Goal: Information Seeking & Learning: Learn about a topic

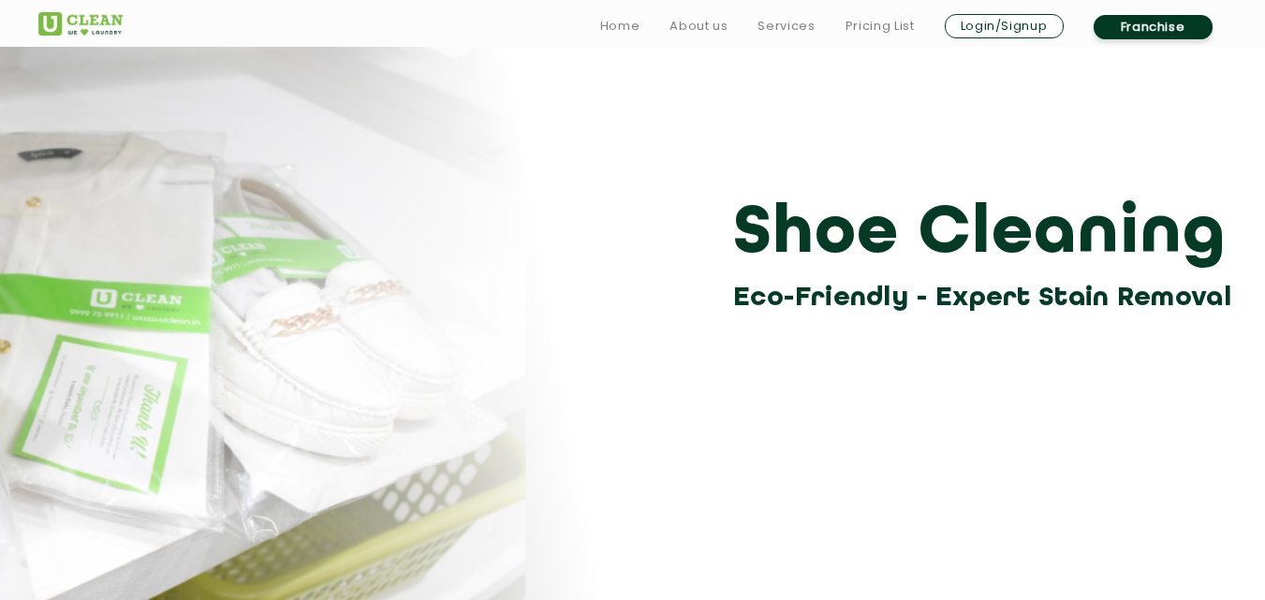
scroll to position [52, 0]
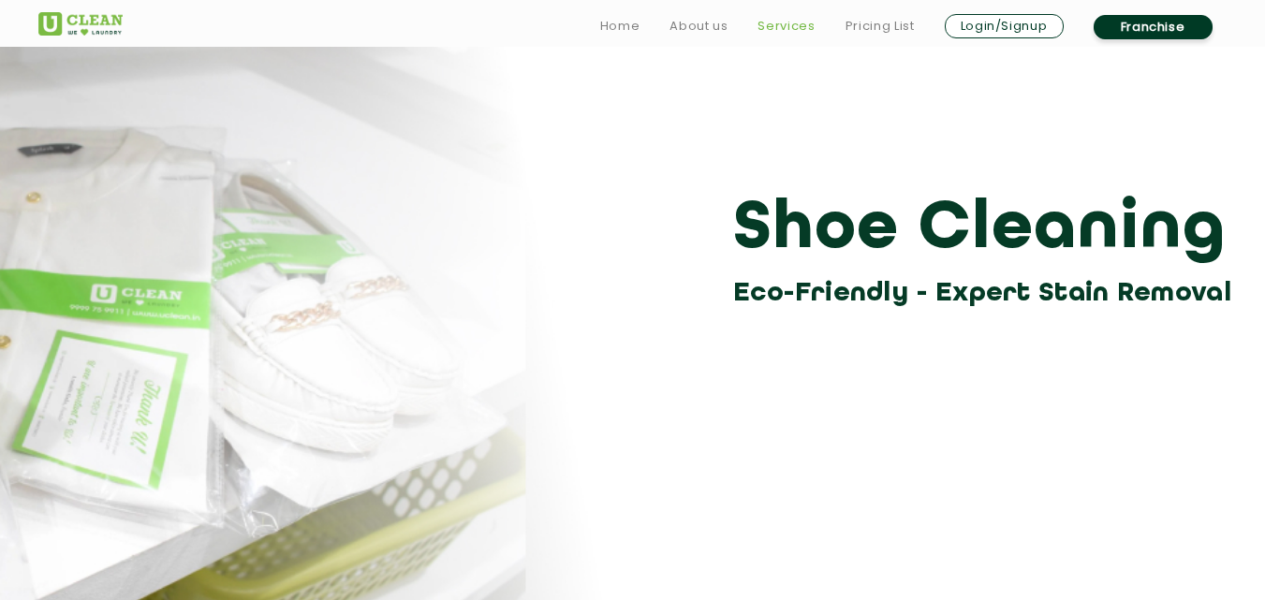
click at [774, 25] on link "Services" at bounding box center [786, 26] width 57 height 22
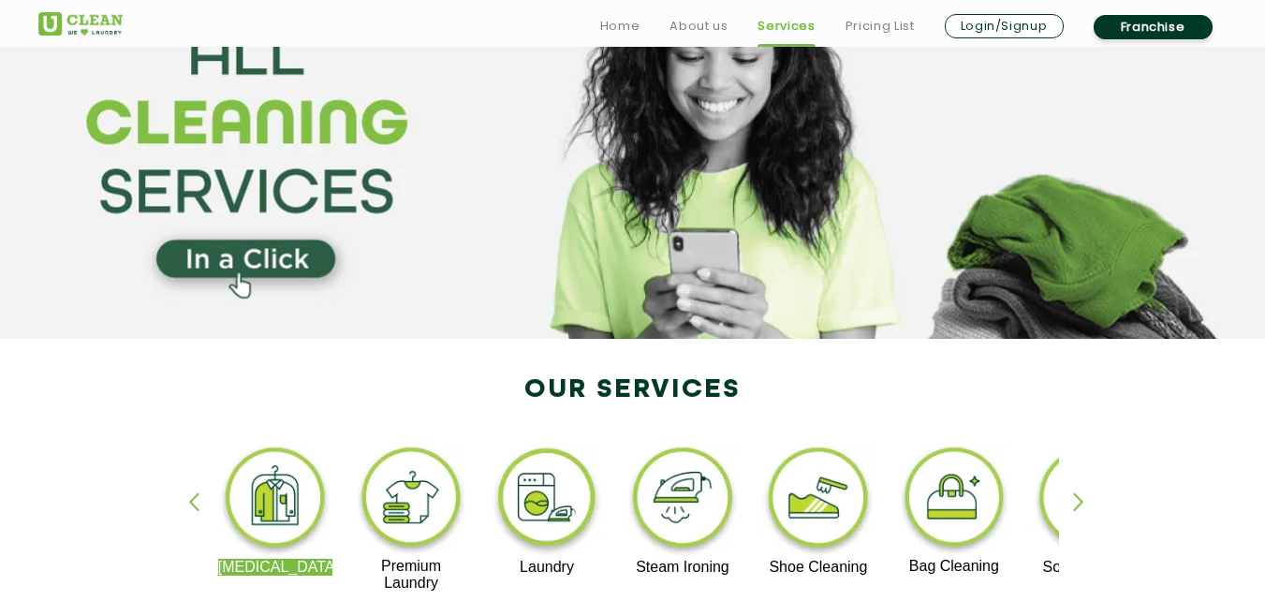
scroll to position [187, 0]
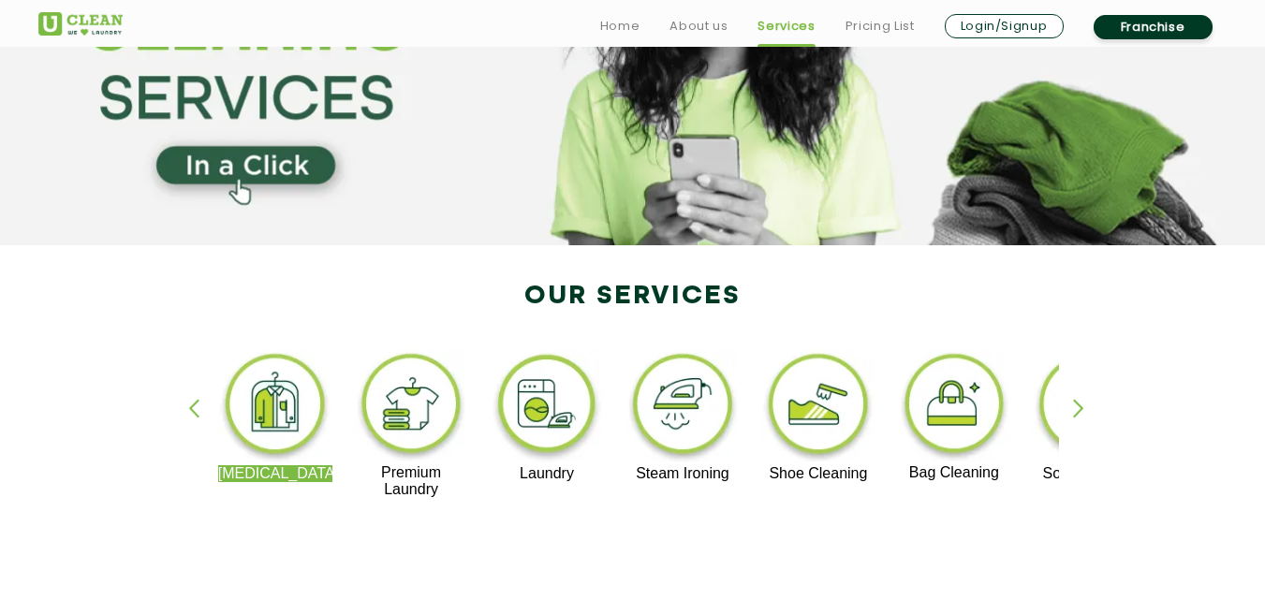
click at [544, 390] on img at bounding box center [547, 407] width 115 height 116
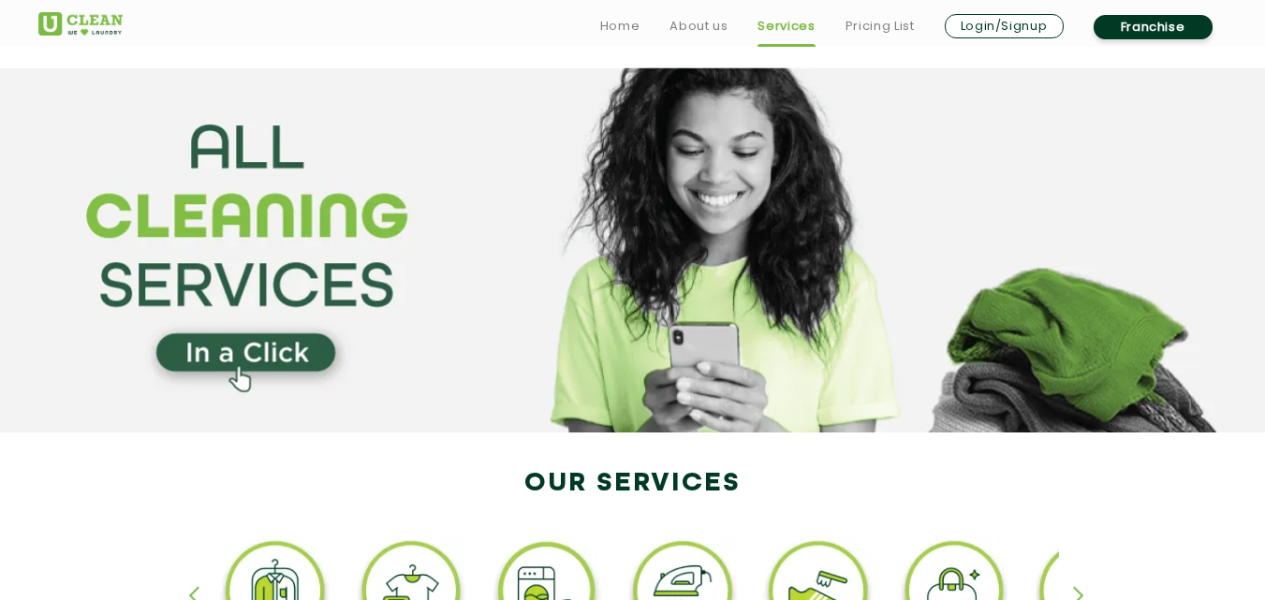
scroll to position [187, 0]
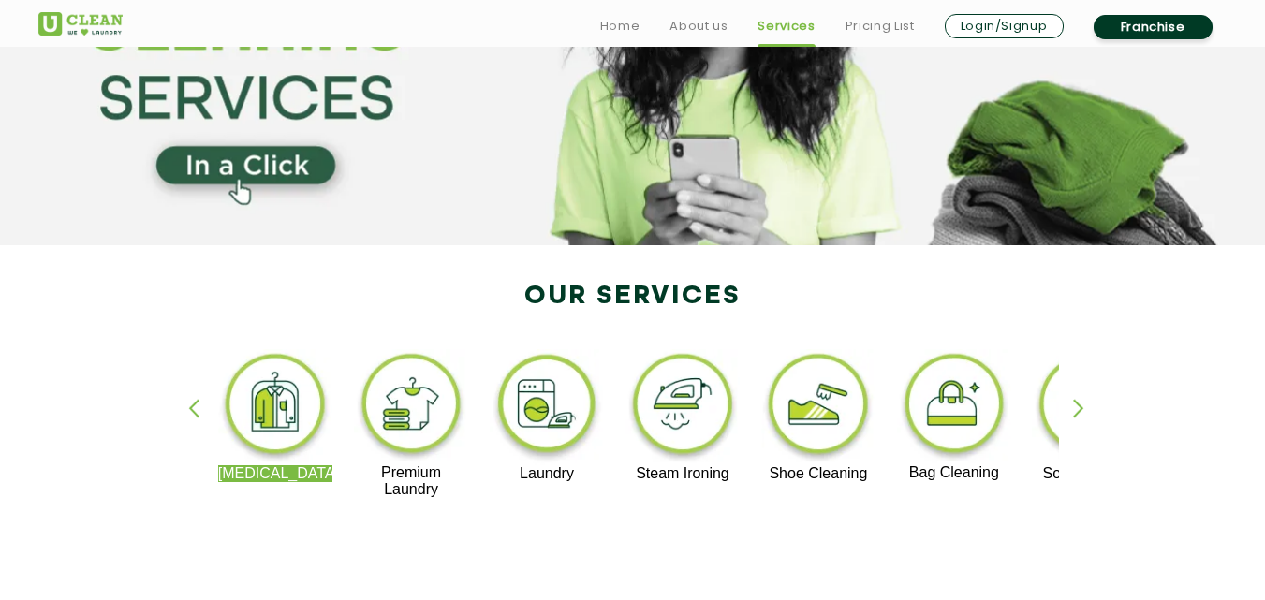
click at [1086, 405] on div "button" at bounding box center [1087, 425] width 28 height 52
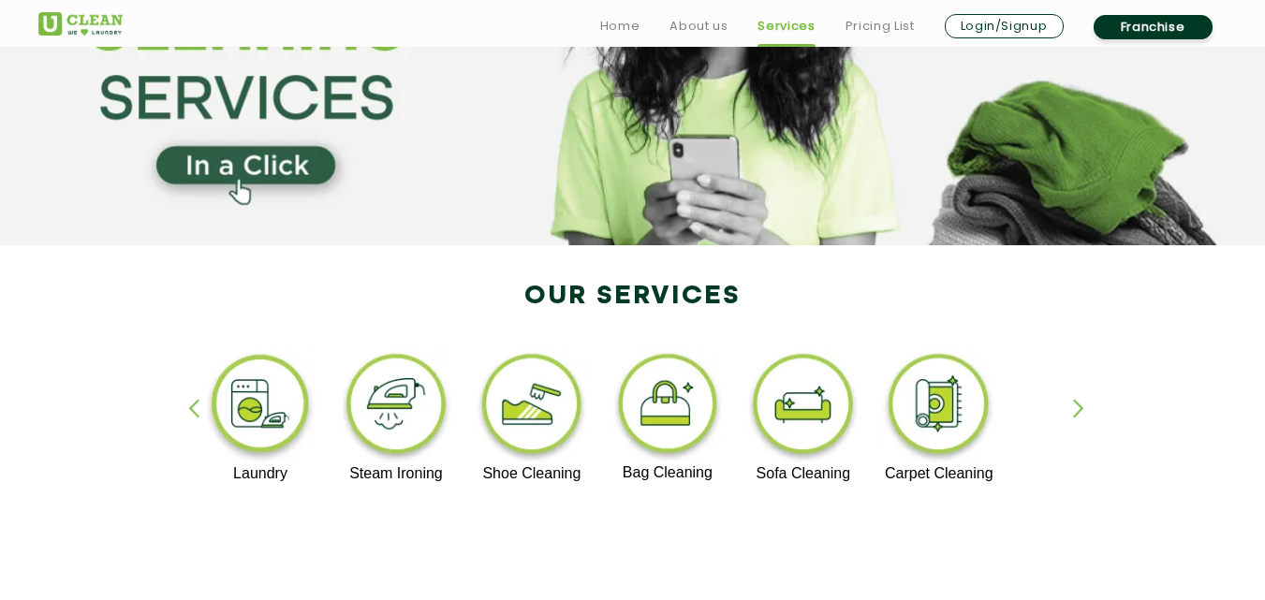
click at [200, 417] on div "button" at bounding box center [202, 425] width 28 height 52
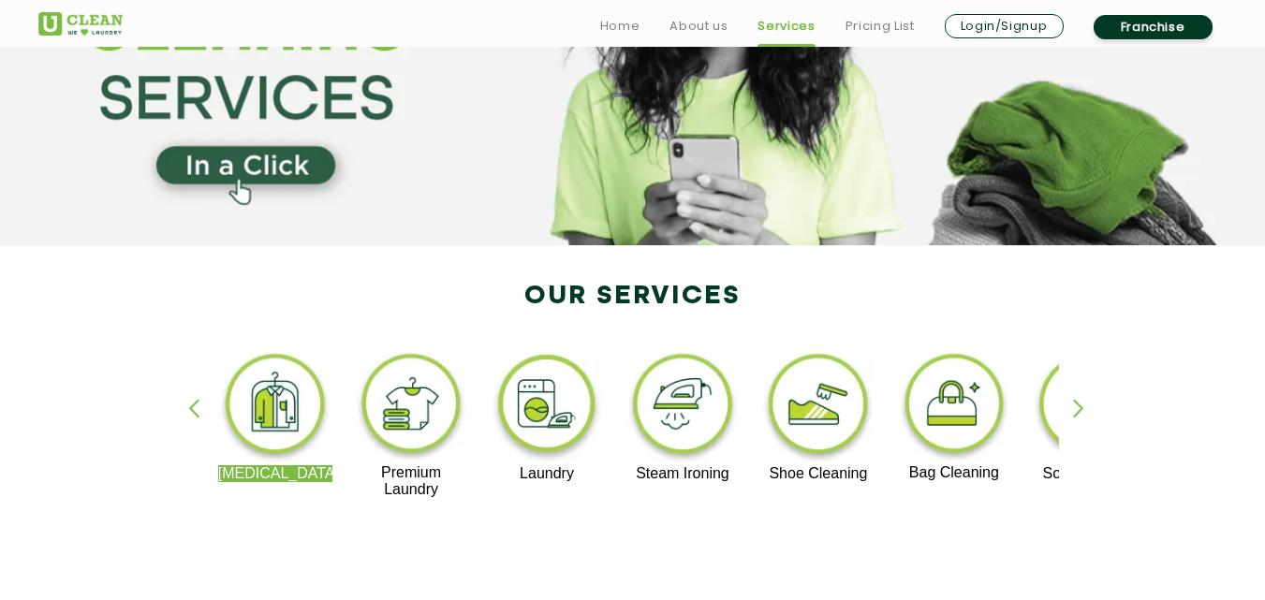
click at [269, 420] on img at bounding box center [275, 407] width 115 height 116
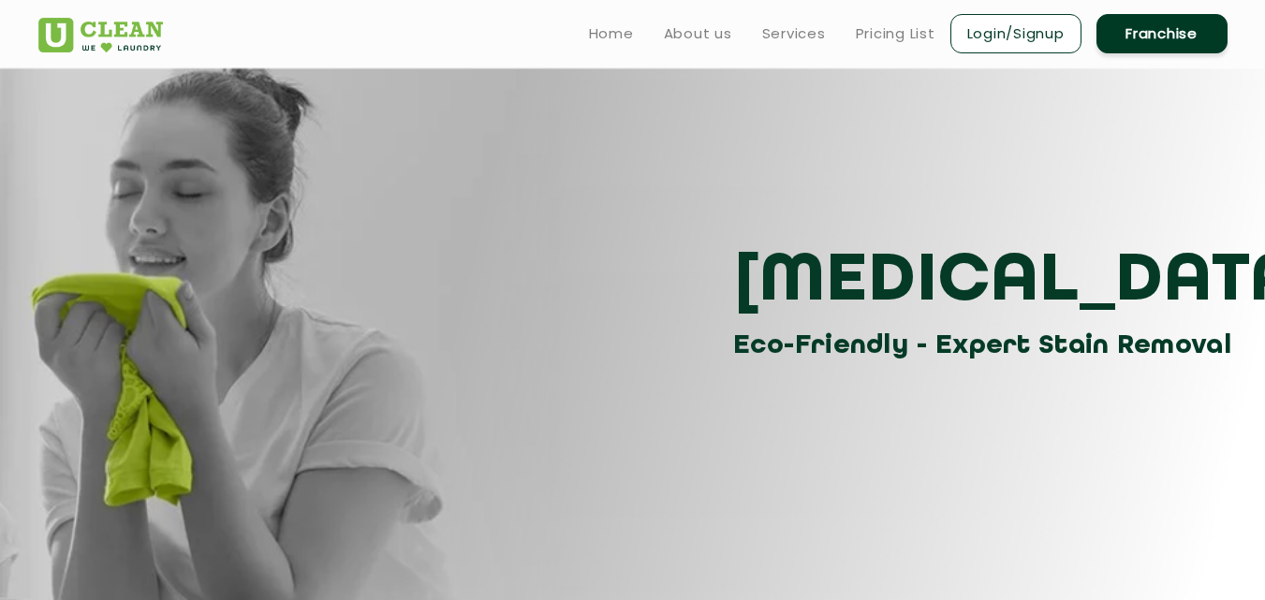
click at [514, 210] on div "[MEDICAL_DATA] Eco-Friendly - Expert Stain Removal" at bounding box center [632, 217] width 1217 height 300
